Goal: Task Accomplishment & Management: Complete application form

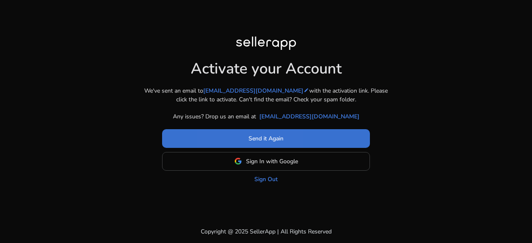
click at [231, 144] on span at bounding box center [266, 139] width 208 height 20
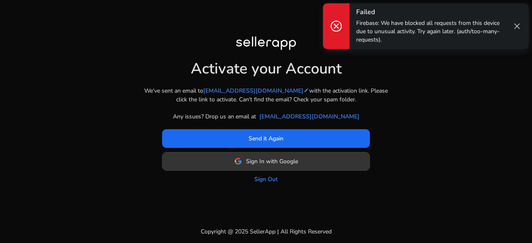
click at [260, 165] on span "Sign In with Google" at bounding box center [272, 161] width 52 height 9
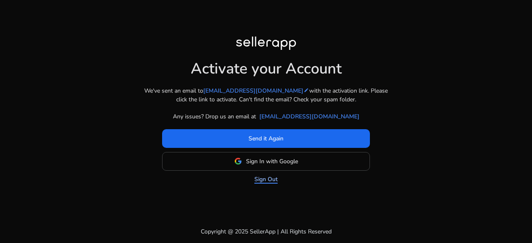
click at [263, 181] on link "Sign Out" at bounding box center [266, 179] width 23 height 9
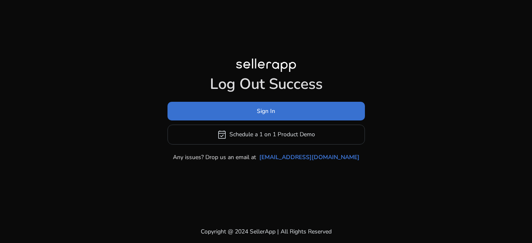
click at [280, 105] on span at bounding box center [267, 111] width 198 height 20
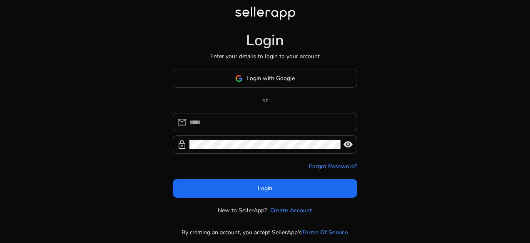
type input "**********"
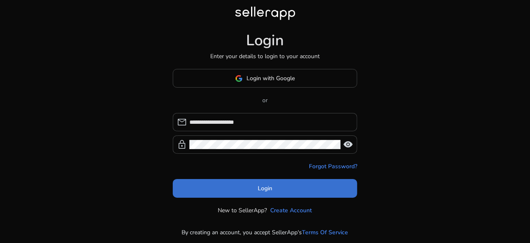
click at [259, 183] on span at bounding box center [265, 189] width 184 height 20
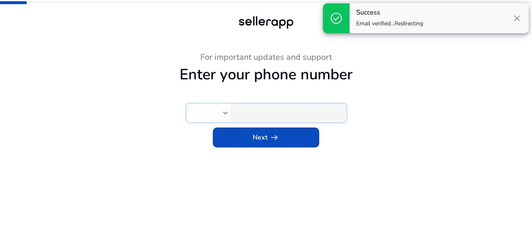
click at [292, 114] on input "tel" at bounding box center [288, 112] width 104 height 9
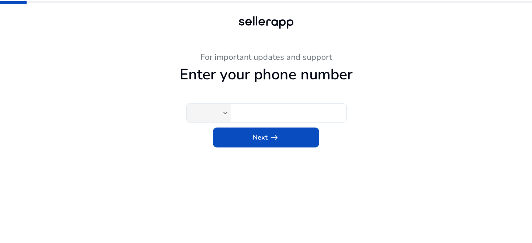
click at [223, 109] on div at bounding box center [208, 113] width 30 height 9
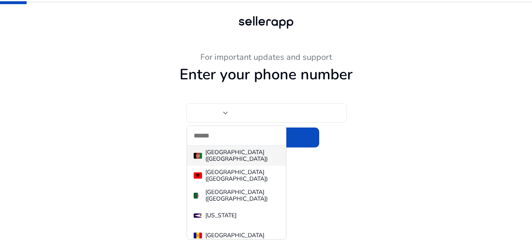
click at [237, 111] on div at bounding box center [266, 121] width 532 height 243
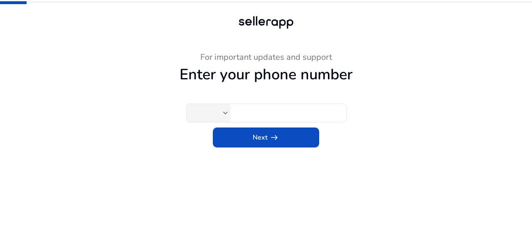
click at [229, 113] on div at bounding box center [209, 113] width 44 height 18
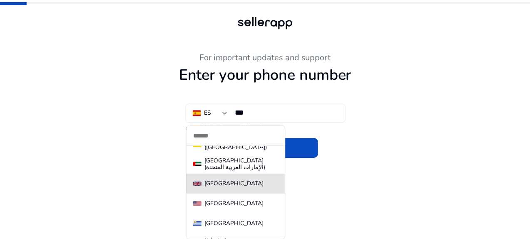
scroll to position [4558, 0]
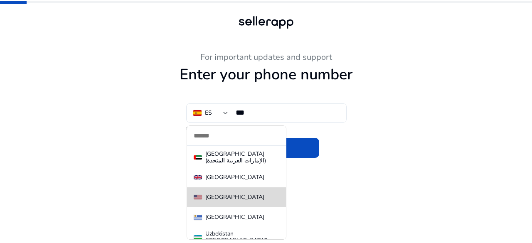
click at [259, 194] on span "United States" at bounding box center [237, 197] width 86 height 7
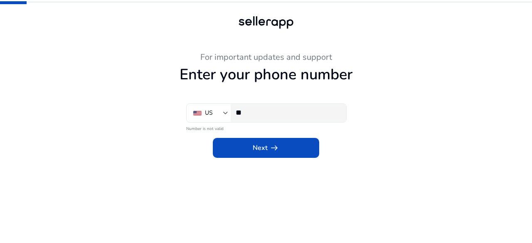
click at [275, 115] on input "**" at bounding box center [288, 112] width 104 height 9
paste input "**********"
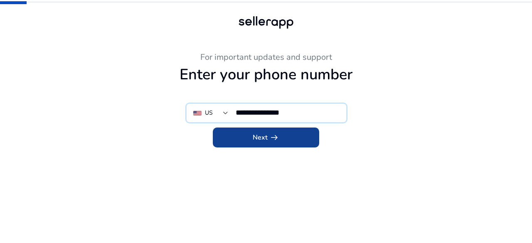
type input "**********"
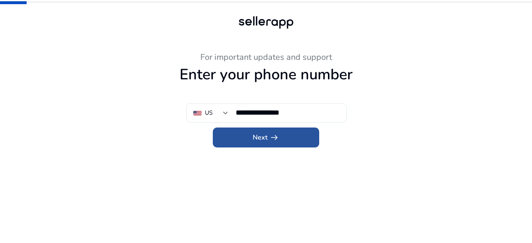
click at [277, 135] on span "arrow_right_alt" at bounding box center [275, 138] width 10 height 10
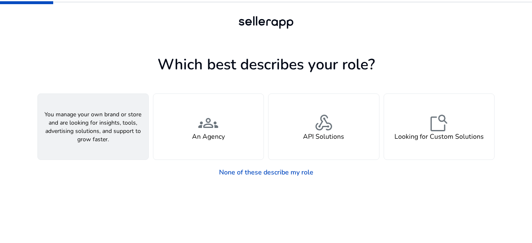
click at [89, 127] on span "person" at bounding box center [93, 123] width 20 height 20
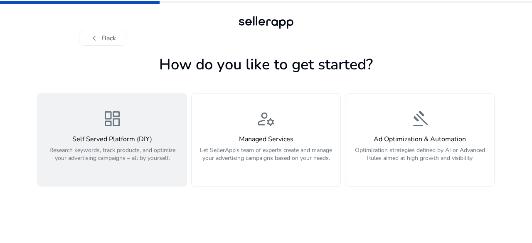
click at [129, 134] on div "dashboard Self Served Platform (DIY) Research keywords, track products, and opt…" at bounding box center [112, 140] width 139 height 62
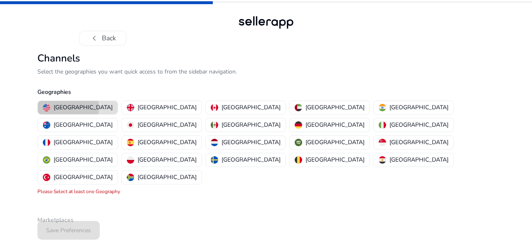
click at [68, 108] on p "United States" at bounding box center [83, 107] width 59 height 9
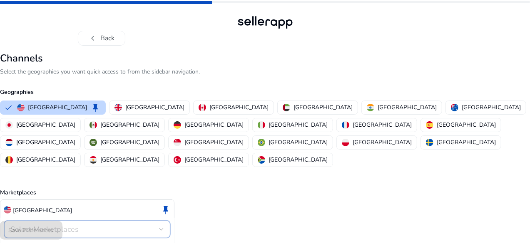
click at [116, 225] on div "Select Marketplaces" at bounding box center [84, 229] width 149 height 9
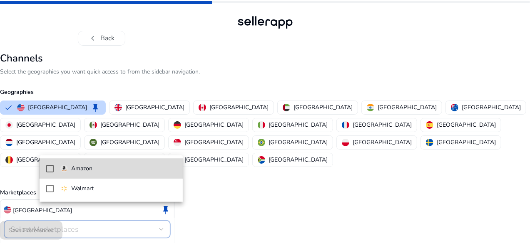
click at [108, 171] on span "Amazon" at bounding box center [118, 168] width 116 height 9
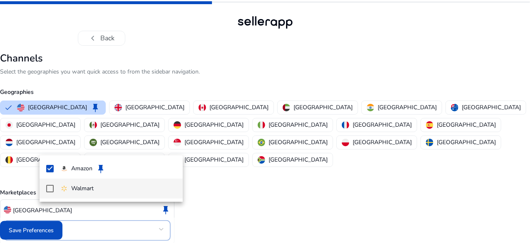
click at [47, 189] on mat-pseudo-checkbox at bounding box center [49, 188] width 7 height 7
click at [63, 228] on div at bounding box center [265, 121] width 530 height 243
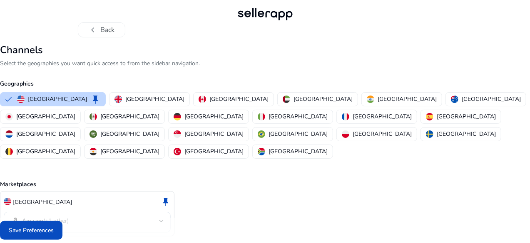
scroll to position [15, 0]
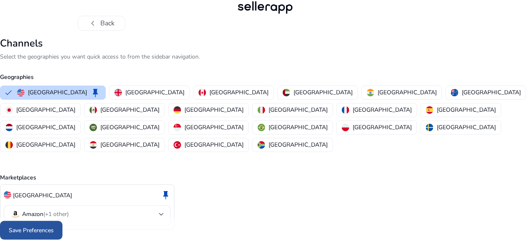
click at [54, 227] on span "Save Preferences" at bounding box center [31, 230] width 45 height 9
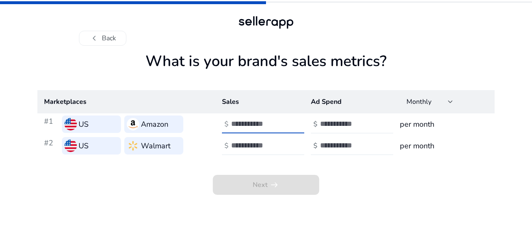
click at [258, 124] on input "number" at bounding box center [259, 123] width 56 height 9
type input "****"
click at [357, 127] on input "number" at bounding box center [348, 123] width 56 height 9
click at [258, 128] on input "****" at bounding box center [259, 123] width 56 height 9
click at [316, 124] on h4 "$" at bounding box center [316, 125] width 4 height 8
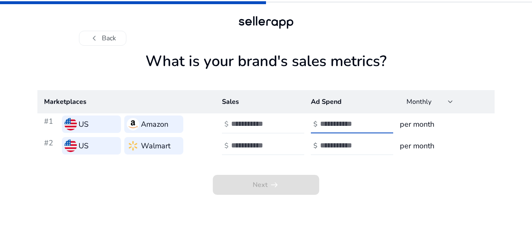
type input "*"
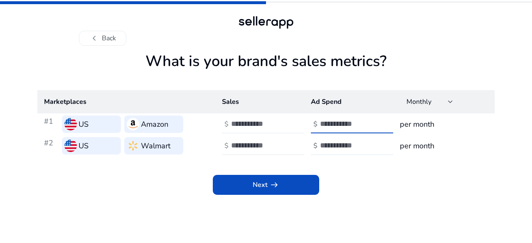
type input "***"
click at [269, 149] on input "number" at bounding box center [259, 145] width 56 height 9
type input "****"
click at [333, 145] on input "number" at bounding box center [348, 145] width 56 height 9
type input "*"
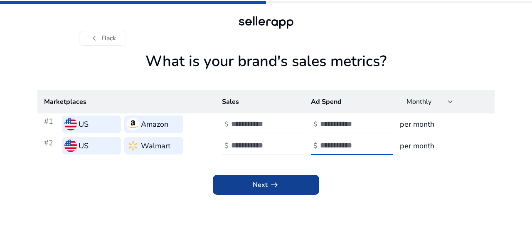
type input "***"
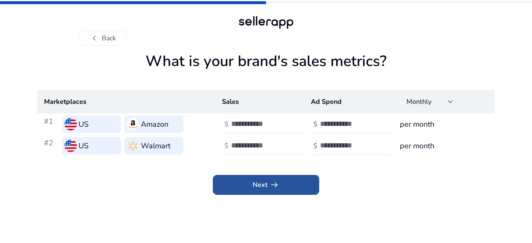
click at [260, 181] on span "Next arrow_right_alt" at bounding box center [266, 185] width 27 height 10
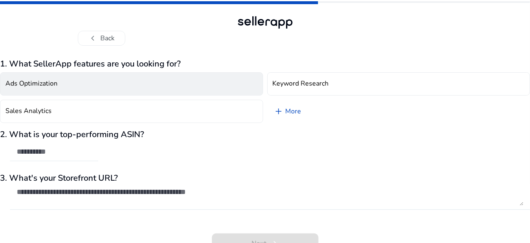
click at [126, 87] on button "Ads Optimization" at bounding box center [131, 83] width 263 height 23
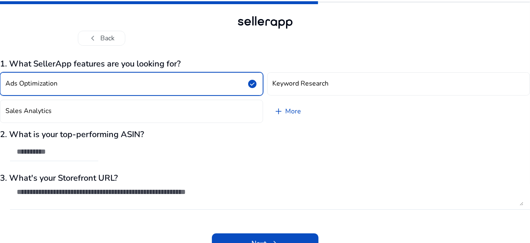
click at [126, 87] on button "Ads Optimization check_circle" at bounding box center [131, 83] width 263 height 23
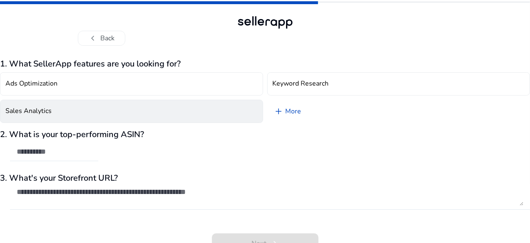
click at [146, 112] on button "Sales Analytics" at bounding box center [131, 111] width 263 height 23
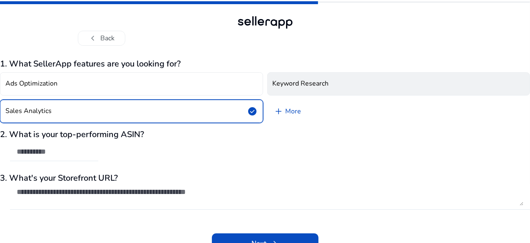
click at [269, 84] on button "Keyword Research" at bounding box center [398, 83] width 263 height 23
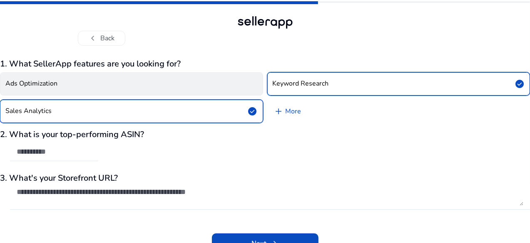
click at [224, 89] on button "Ads Optimization" at bounding box center [131, 83] width 263 height 23
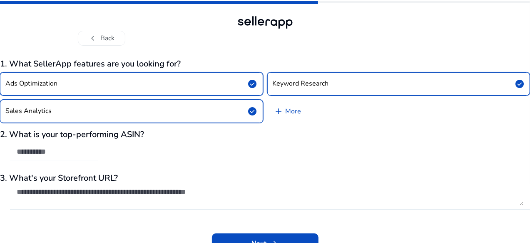
scroll to position [10, 0]
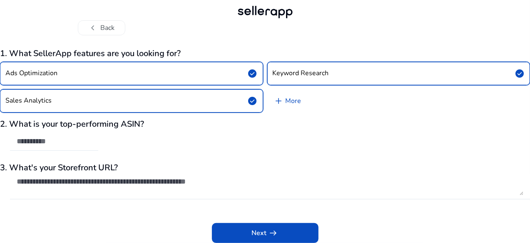
click at [138, 141] on div "2. What is your top-performing ASIN?" at bounding box center [265, 139] width 530 height 40
click at [71, 146] on input "text" at bounding box center [54, 141] width 75 height 9
paste input "**********"
type input "**********"
click at [98, 186] on textarea at bounding box center [270, 186] width 506 height 18
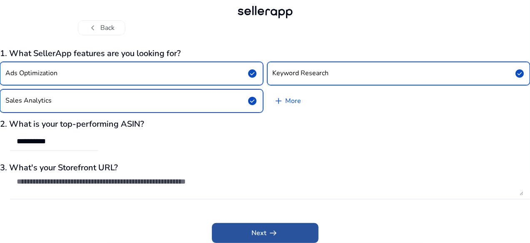
click at [240, 233] on span at bounding box center [265, 233] width 106 height 20
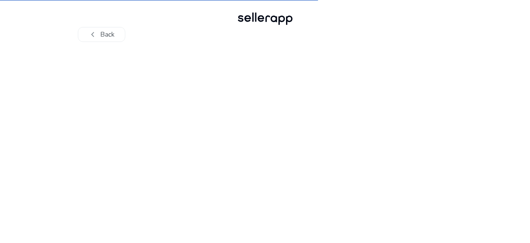
scroll to position [0, 0]
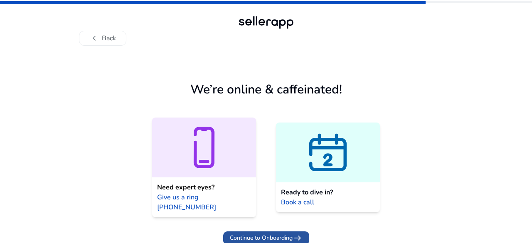
click at [285, 234] on span "Continue to Onboarding" at bounding box center [261, 238] width 63 height 9
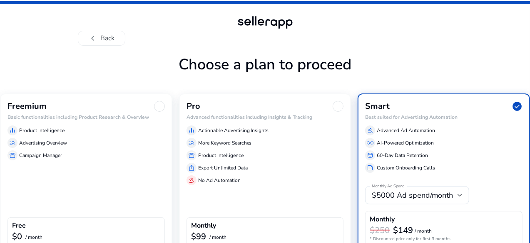
scroll to position [47, 0]
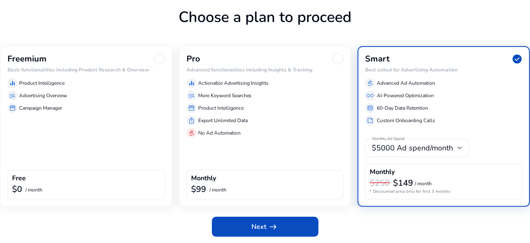
click at [83, 126] on div "Freemium Basic functionalities including Product Research & Overview equalizer …" at bounding box center [86, 126] width 172 height 161
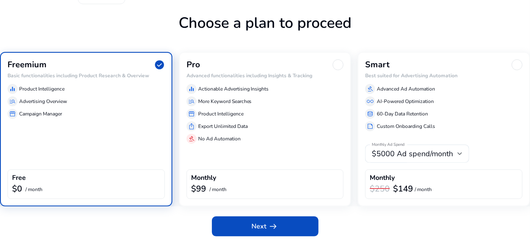
scroll to position [41, 0]
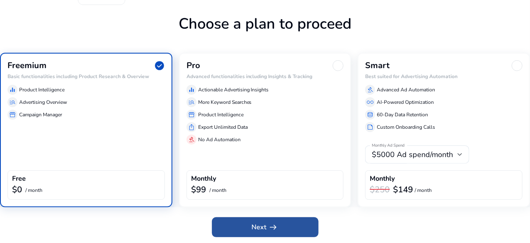
click at [248, 227] on span at bounding box center [265, 228] width 106 height 20
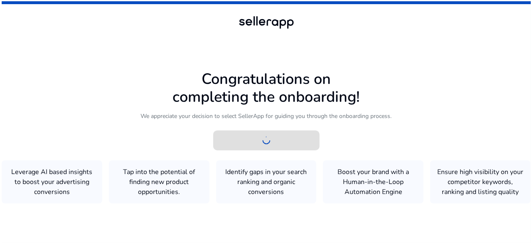
scroll to position [0, 0]
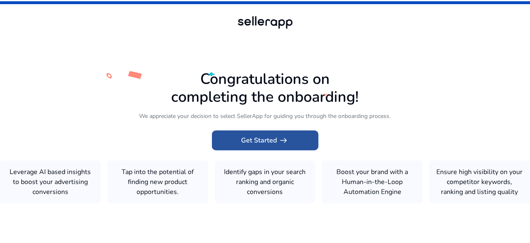
click at [235, 131] on span at bounding box center [265, 141] width 106 height 20
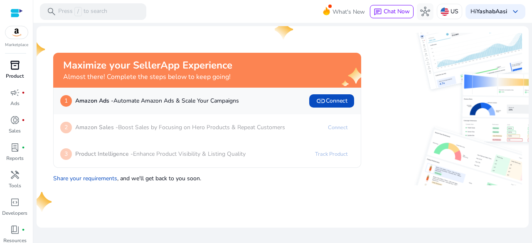
click at [7, 69] on div "inventory_2" at bounding box center [14, 65] width 23 height 13
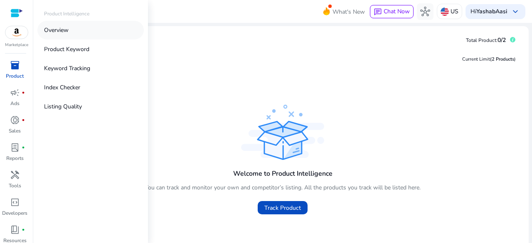
click at [60, 28] on p "Overview" at bounding box center [56, 30] width 25 height 9
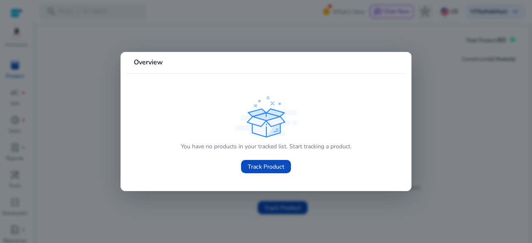
click at [84, 193] on div at bounding box center [266, 121] width 532 height 243
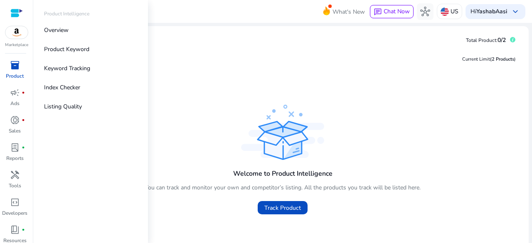
click at [12, 70] on span "inventory_2" at bounding box center [15, 65] width 10 height 10
click at [12, 77] on p "Product" at bounding box center [15, 75] width 18 height 7
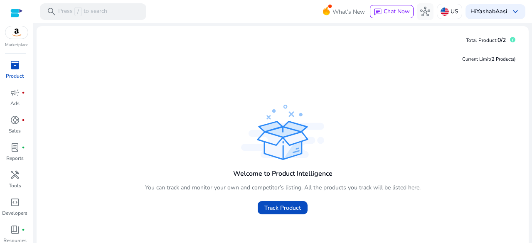
click at [205, 102] on div "Current Limit (2 Products ) Welcome to Product Intelligence You can track and m…" at bounding box center [282, 159] width 479 height 225
click at [14, 70] on span "inventory_2" at bounding box center [15, 65] width 10 height 10
click at [15, 14] on div at bounding box center [16, 13] width 12 height 10
